Goal: Navigation & Orientation: Find specific page/section

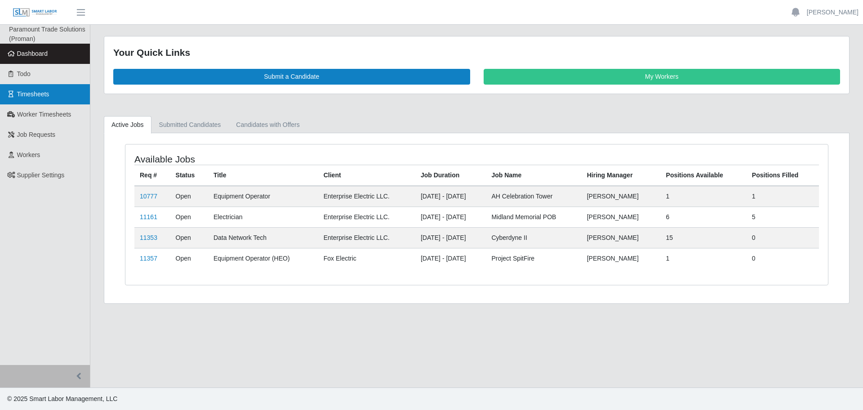
click at [68, 87] on link "Timesheets" at bounding box center [45, 94] width 90 height 20
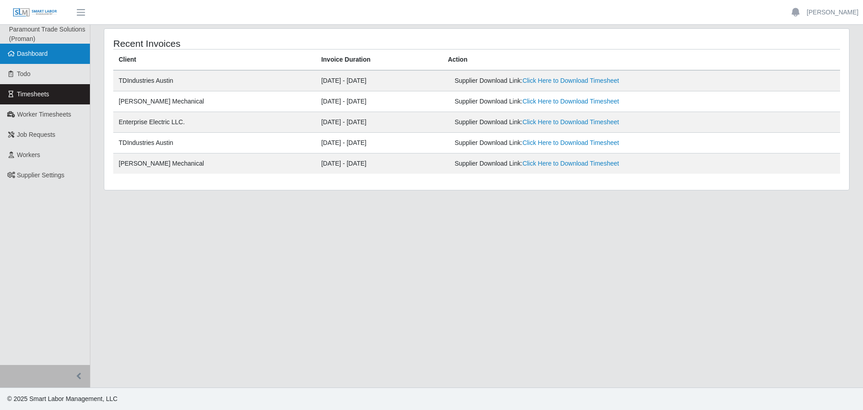
click at [54, 63] on link "Dashboard" at bounding box center [45, 54] width 90 height 20
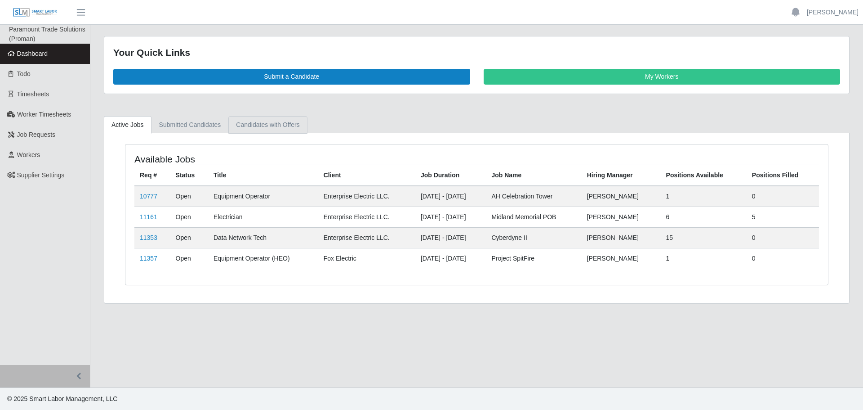
click at [250, 120] on link "Candidates with Offers" at bounding box center [267, 125] width 79 height 18
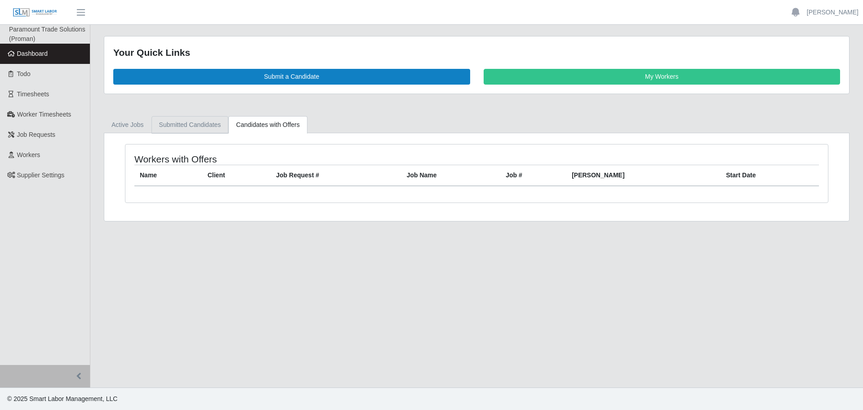
click at [193, 124] on link "Submitted Candidates" at bounding box center [190, 125] width 77 height 18
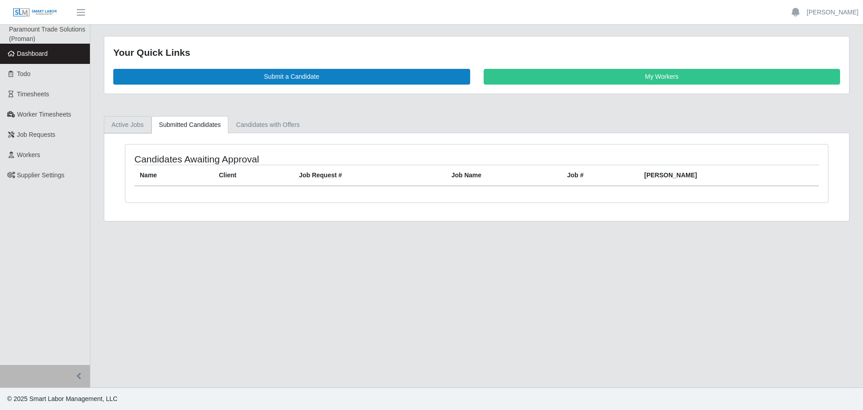
click at [122, 125] on link "Active Jobs" at bounding box center [128, 125] width 48 height 18
